Goal: Information Seeking & Learning: Learn about a topic

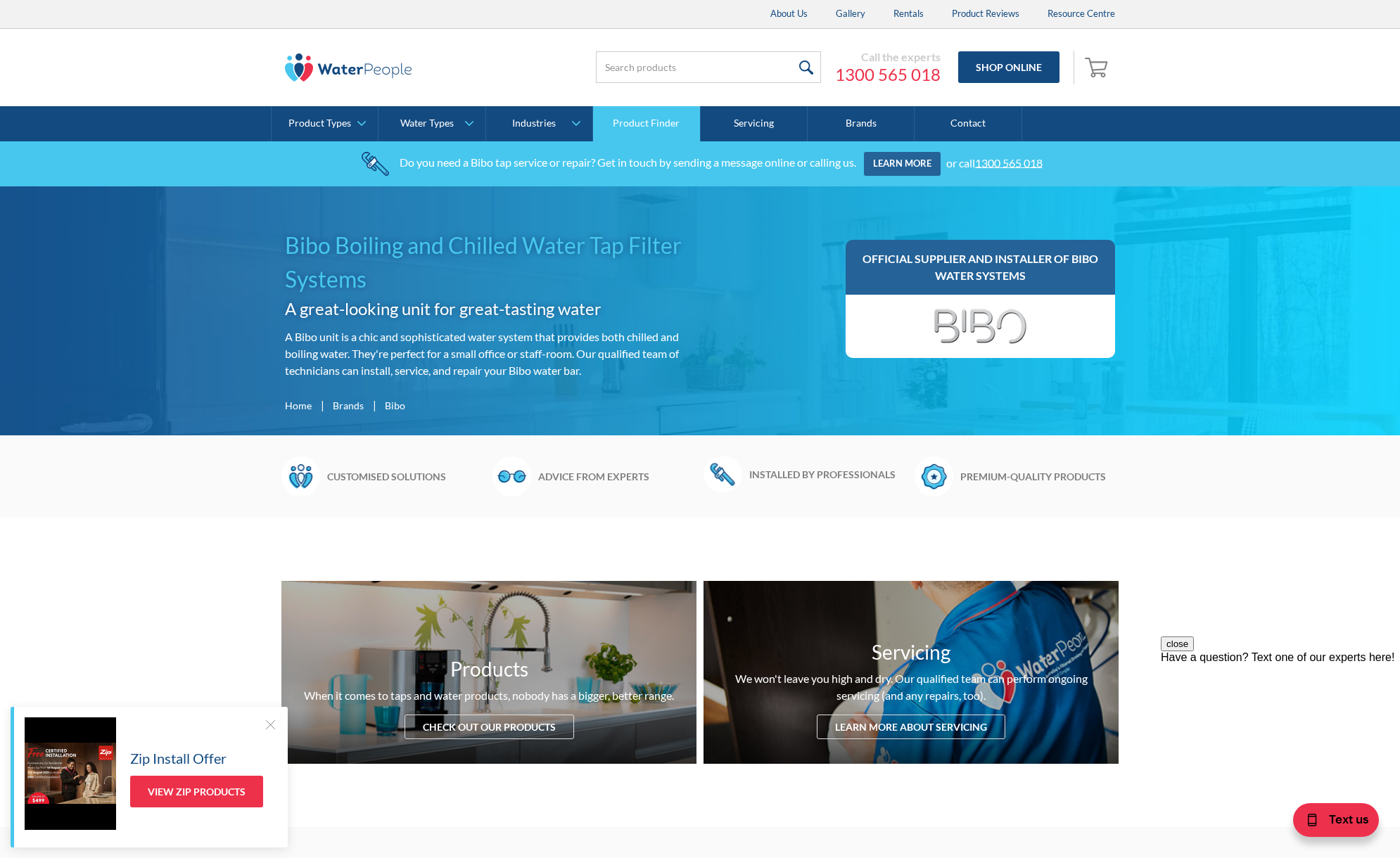
click at [677, 125] on link "Product Finder" at bounding box center [646, 124] width 107 height 35
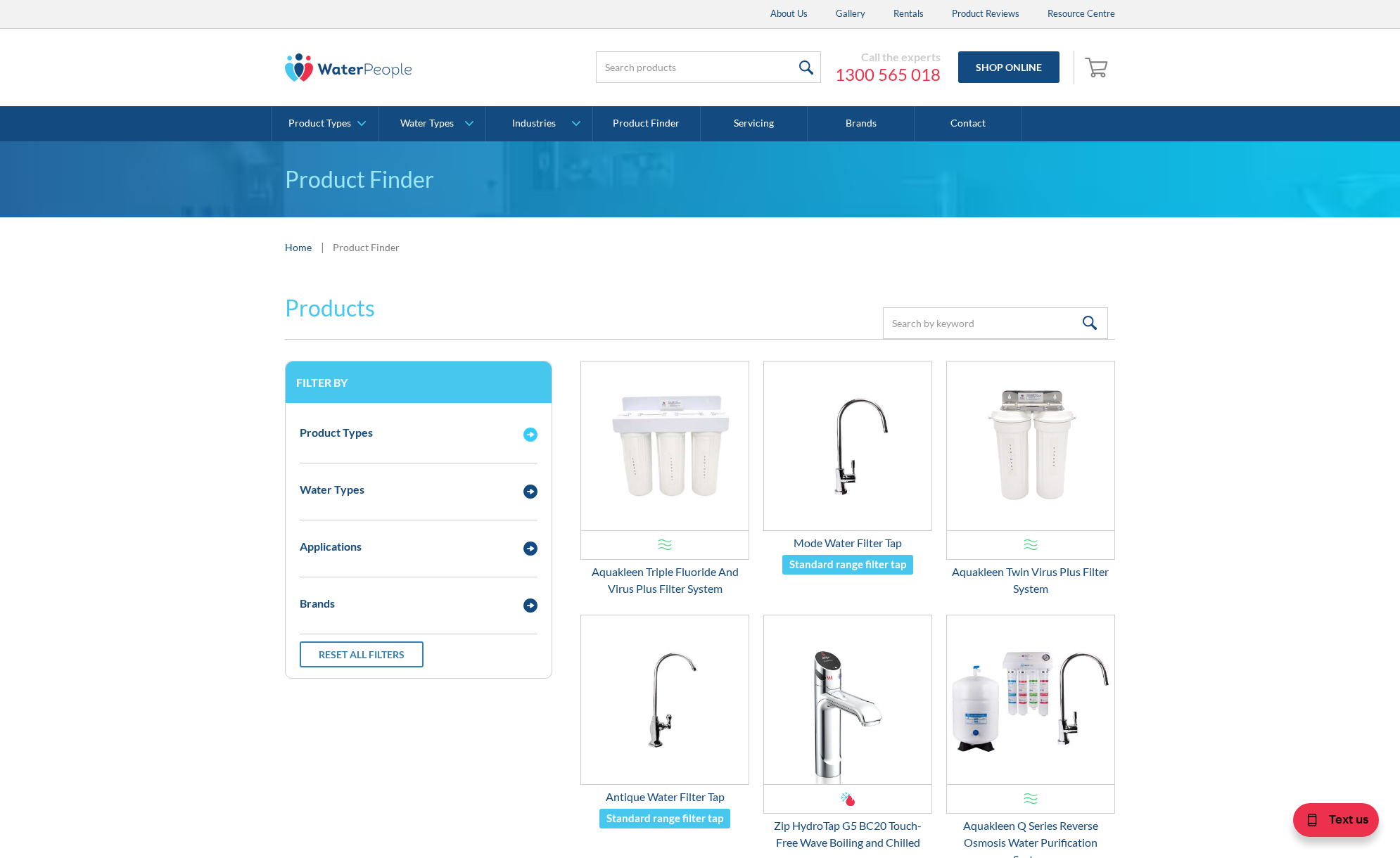
click at [531, 440] on img "Email Form 3" at bounding box center [531, 434] width 14 height 14
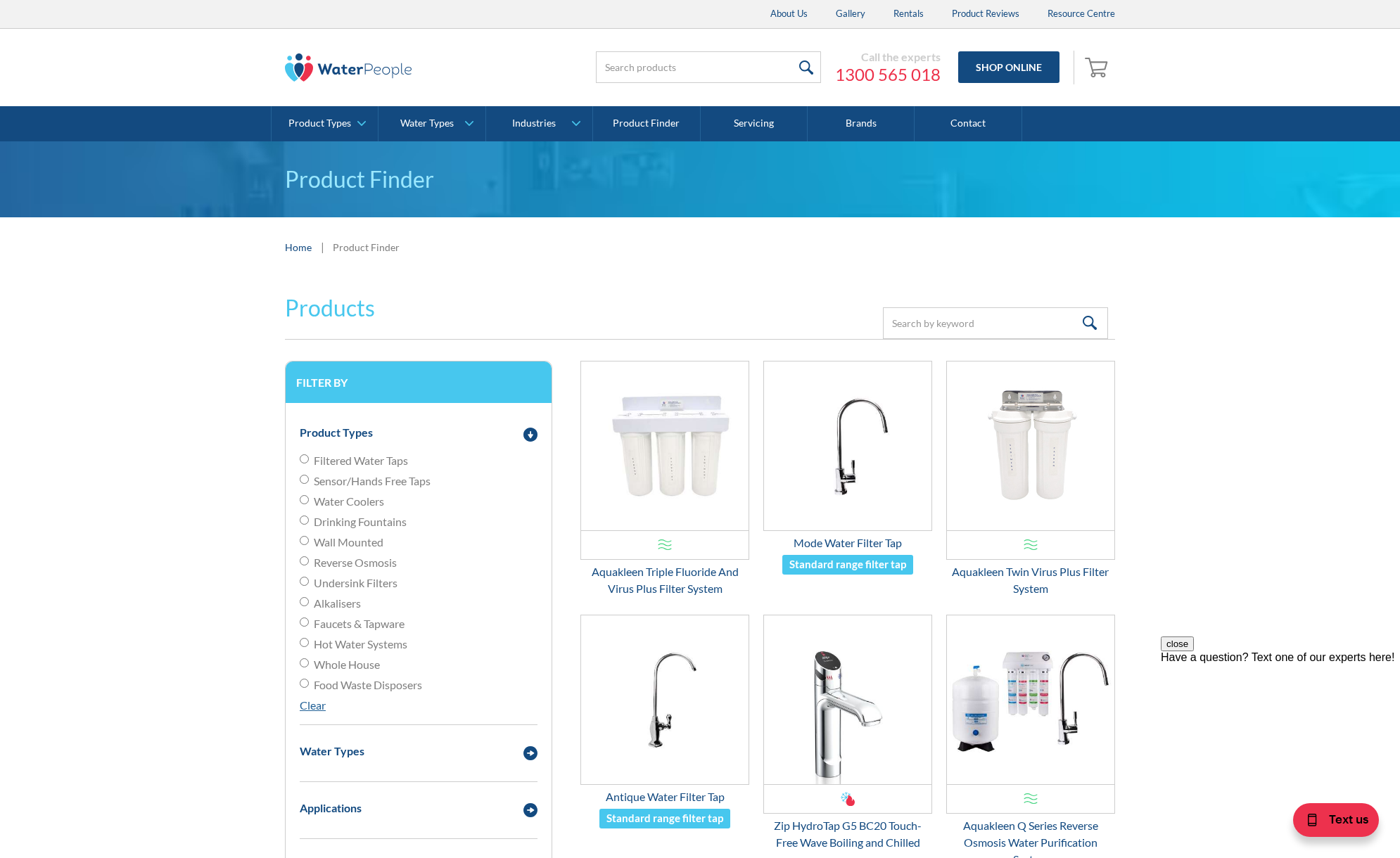
click at [308, 458] on input "Filtered Water Taps" at bounding box center [305, 459] width 9 height 9
radio input "true"
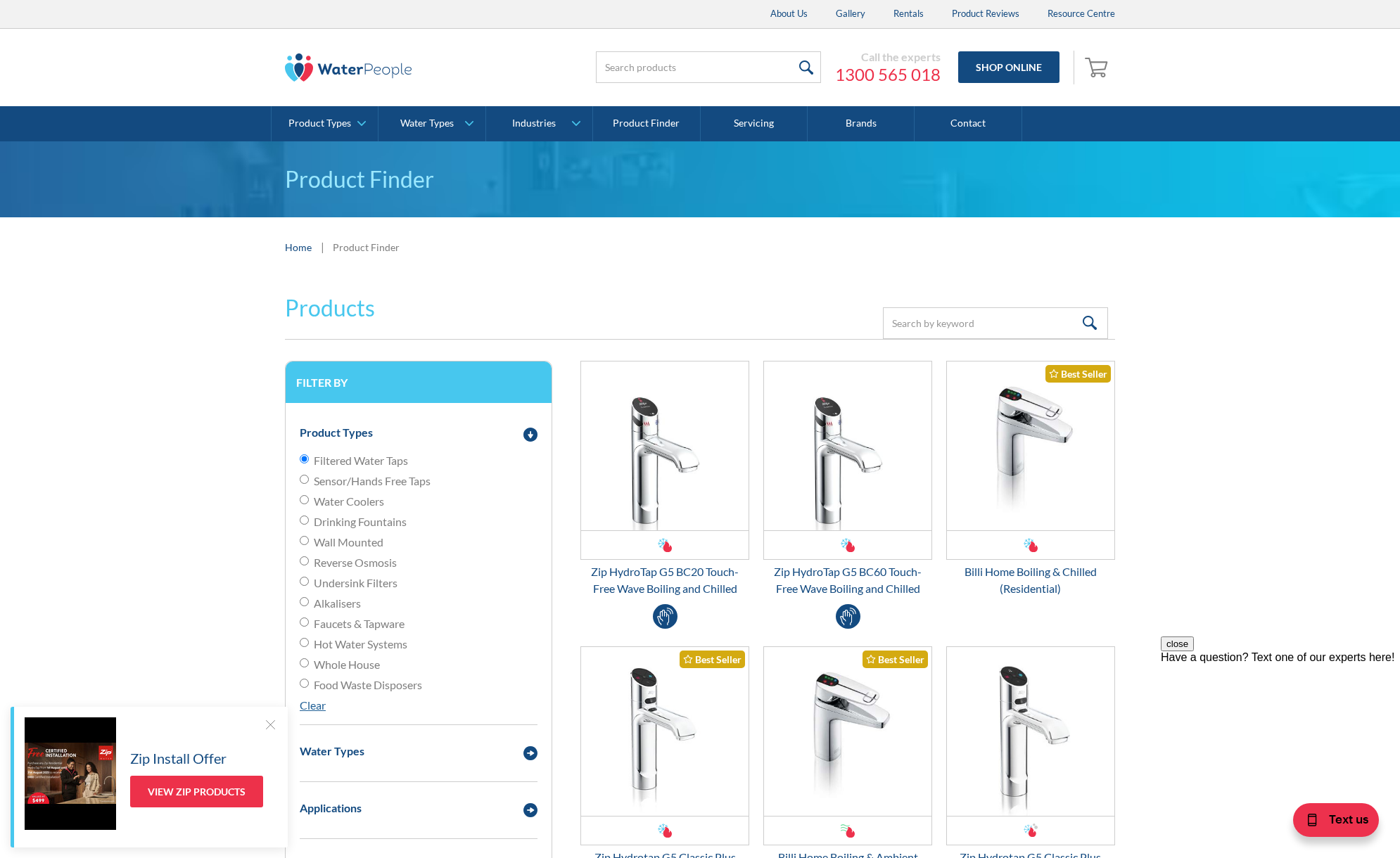
click at [307, 643] on input "Hot Water Systems" at bounding box center [305, 643] width 9 height 9
radio input "true"
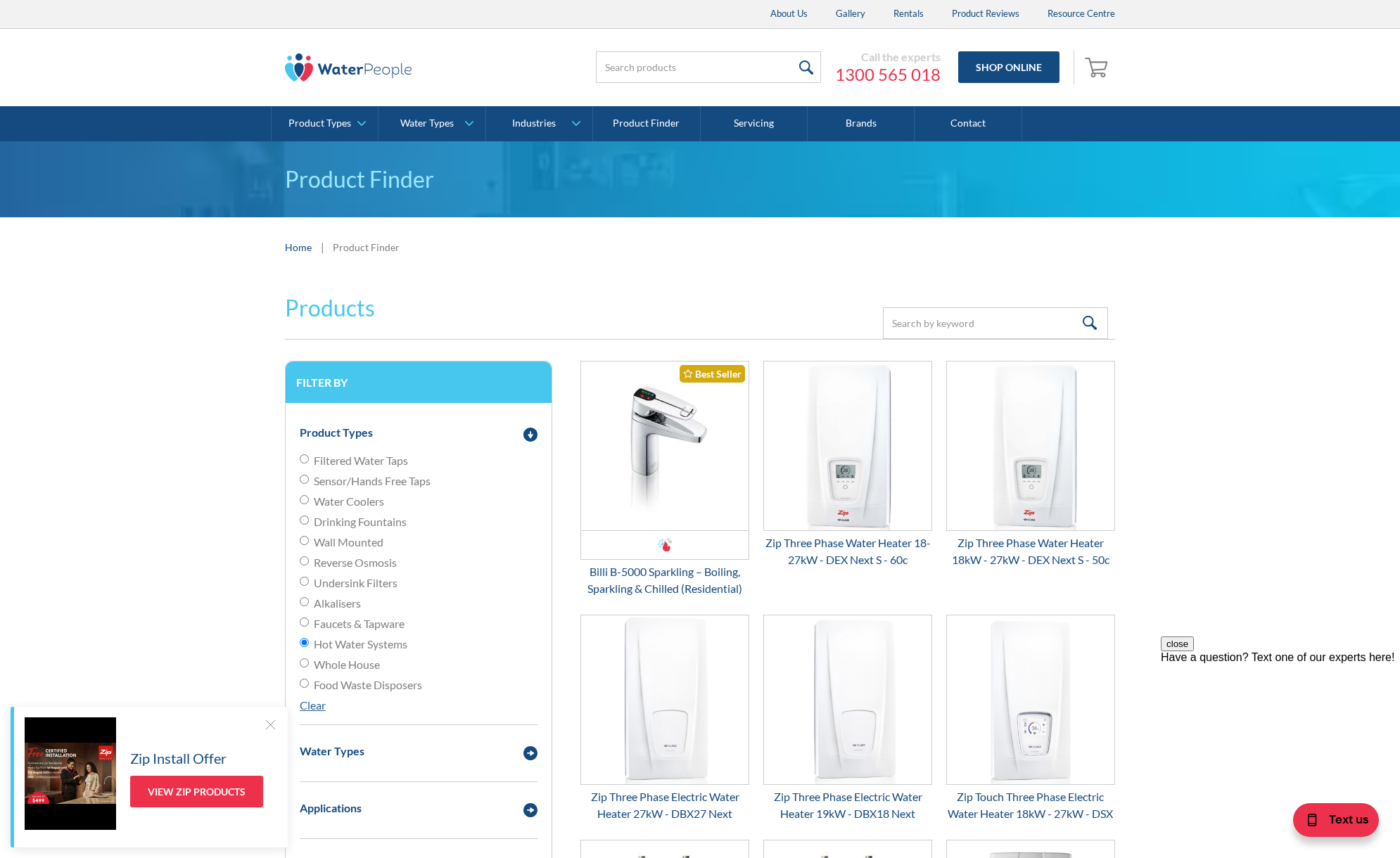
click at [307, 462] on input "Filtered Water Taps" at bounding box center [305, 459] width 9 height 9
radio input "true"
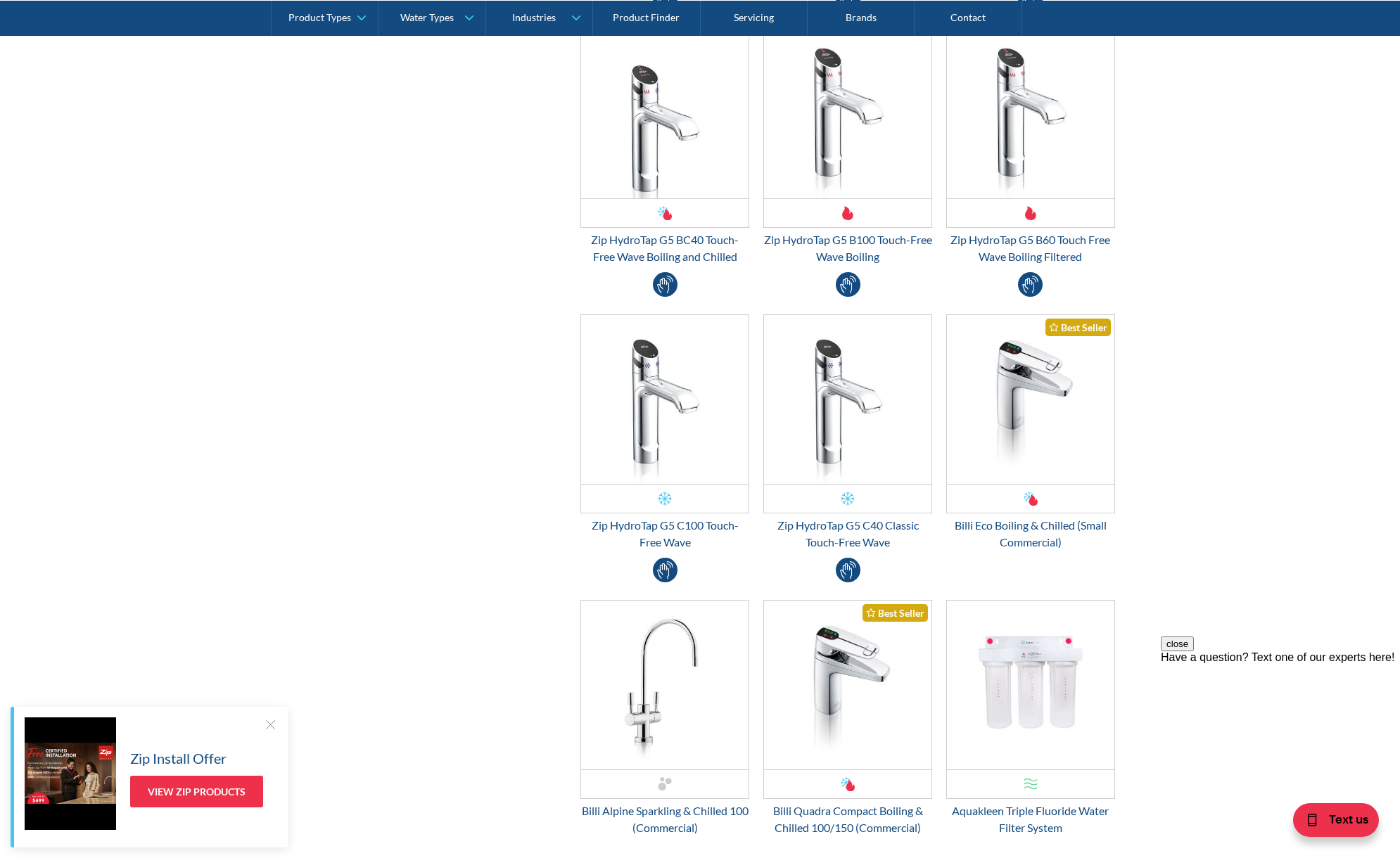
scroll to position [2004, 0]
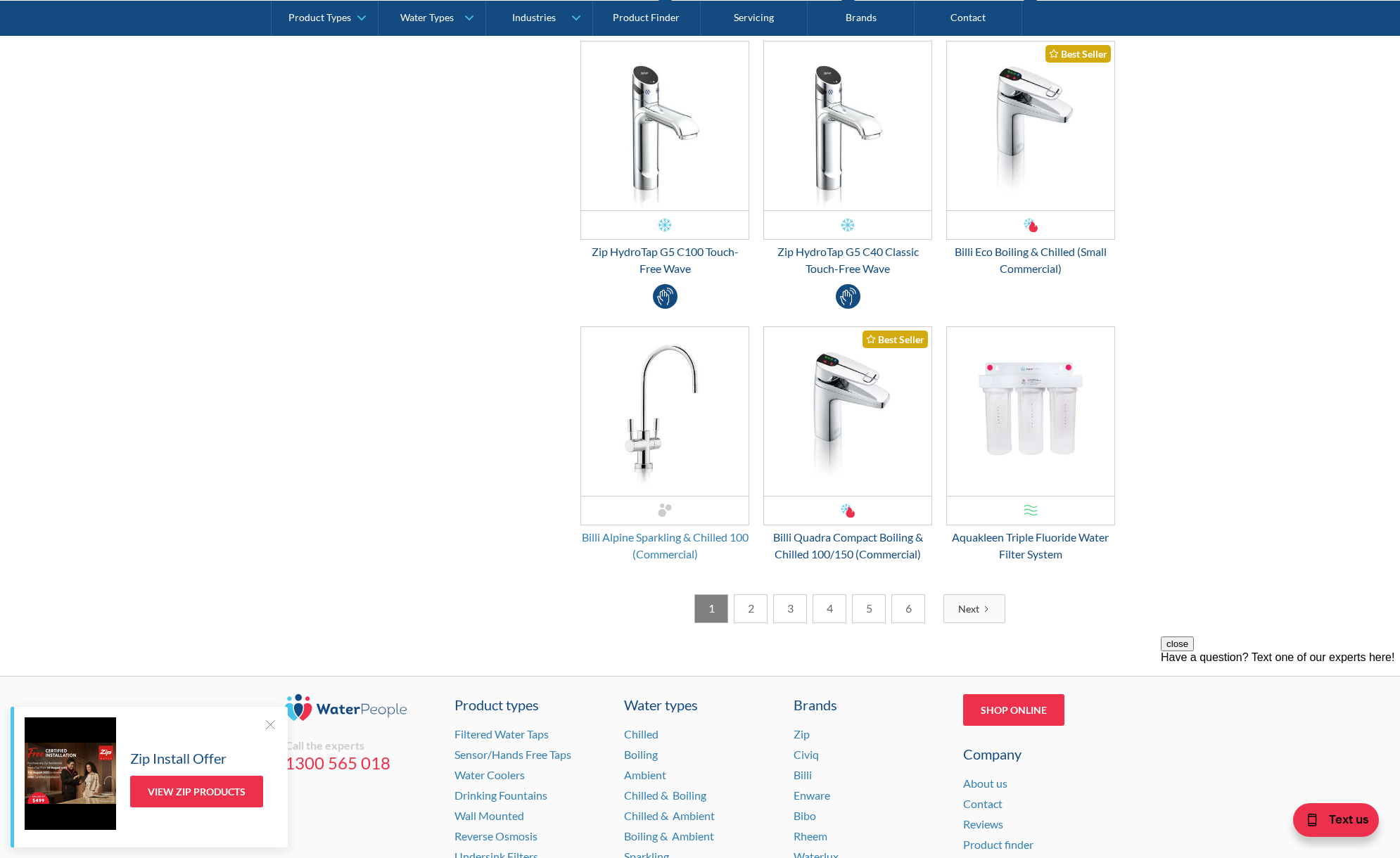
click at [646, 535] on div "Billi Alpine Sparkling & Chilled 100 (Commercial)" at bounding box center [664, 546] width 169 height 33
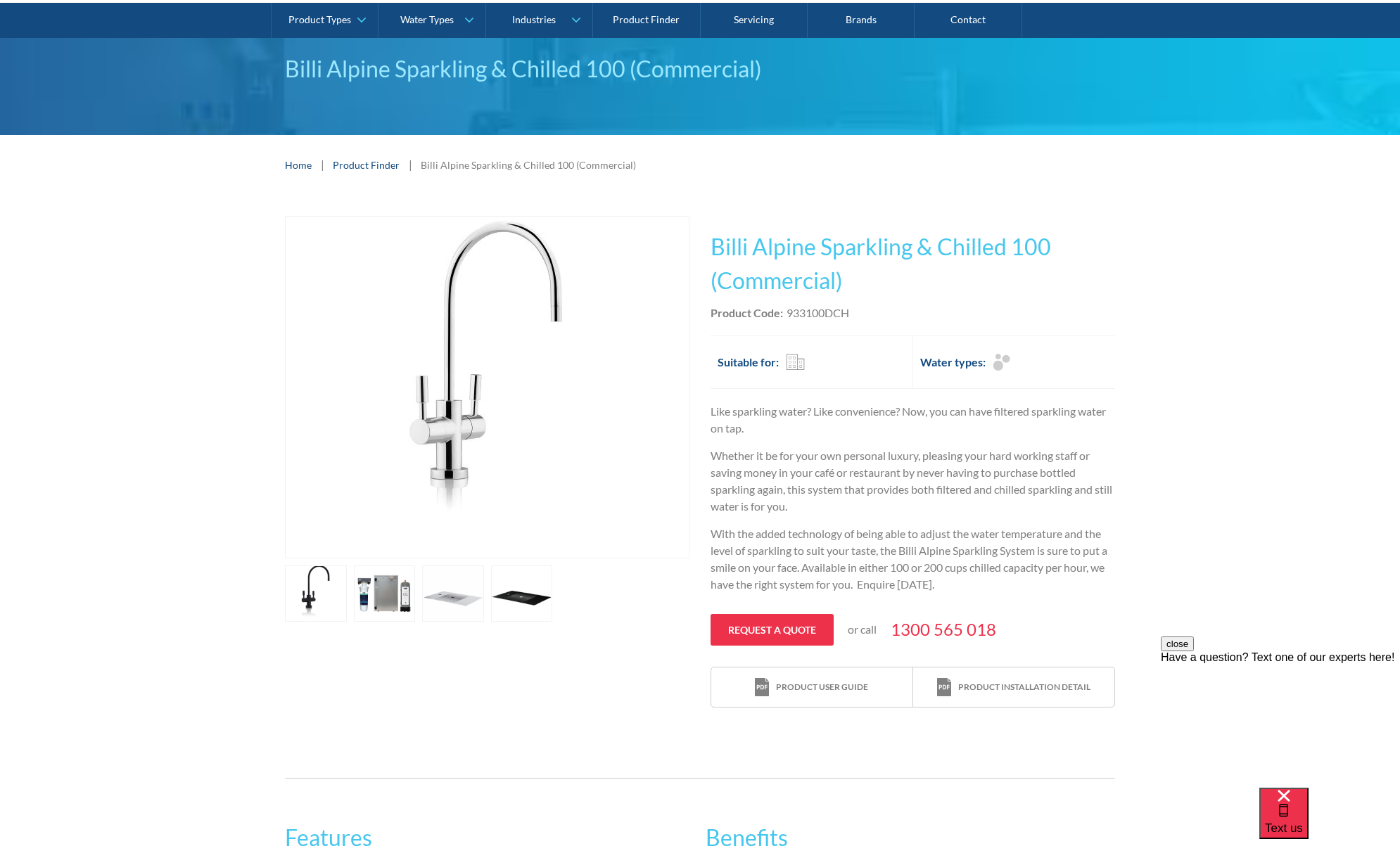
scroll to position [5, 0]
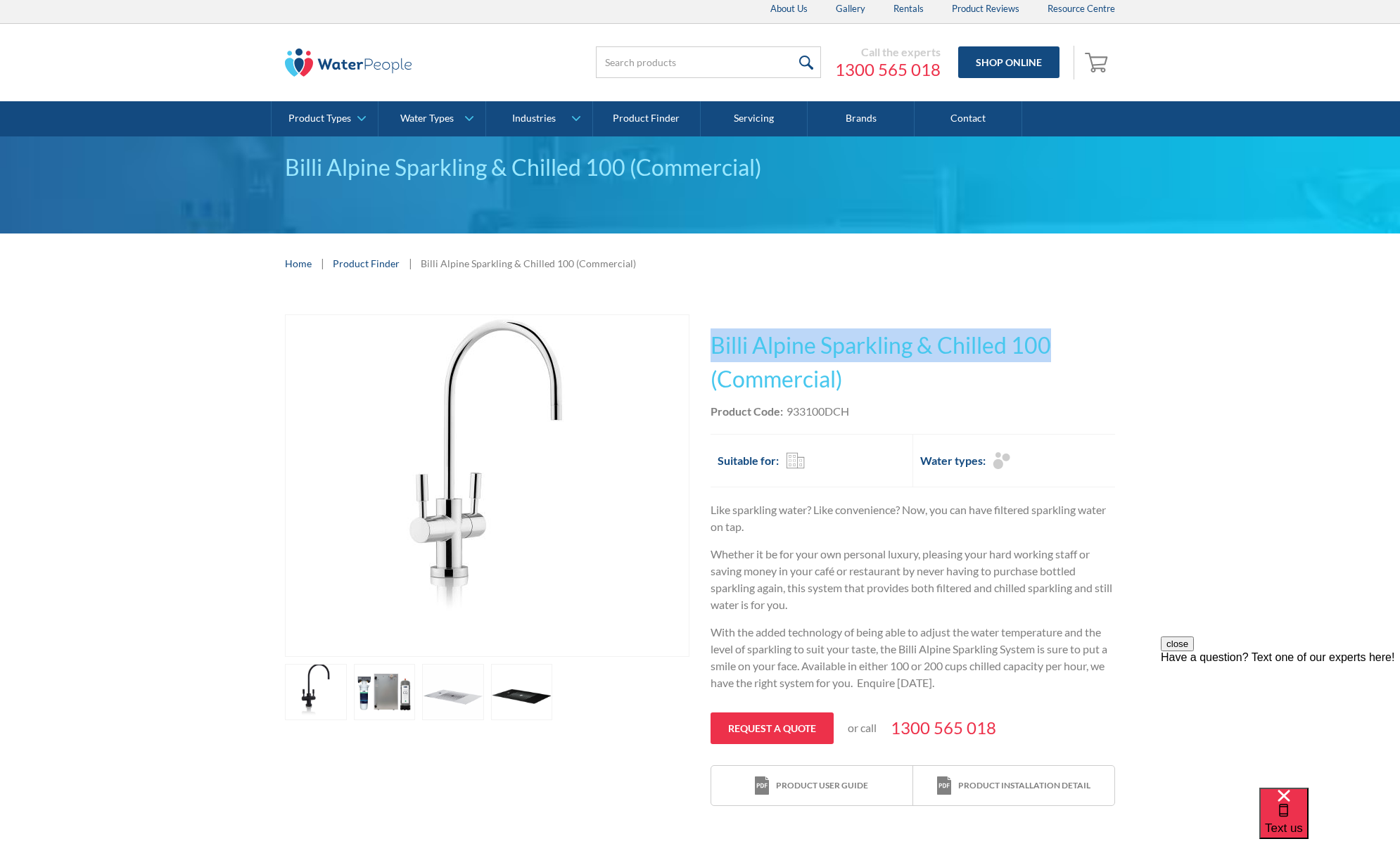
drag, startPoint x: 712, startPoint y: 347, endPoint x: 1056, endPoint y: 354, distance: 344.1
click at [1056, 354] on h1 "Billi Alpine Sparkling & Chilled 100 (Commercial)" at bounding box center [912, 362] width 405 height 68
copy h1 "Billi Alpine Sparkling & Chilled 100"
